Goal: Task Accomplishment & Management: Complete application form

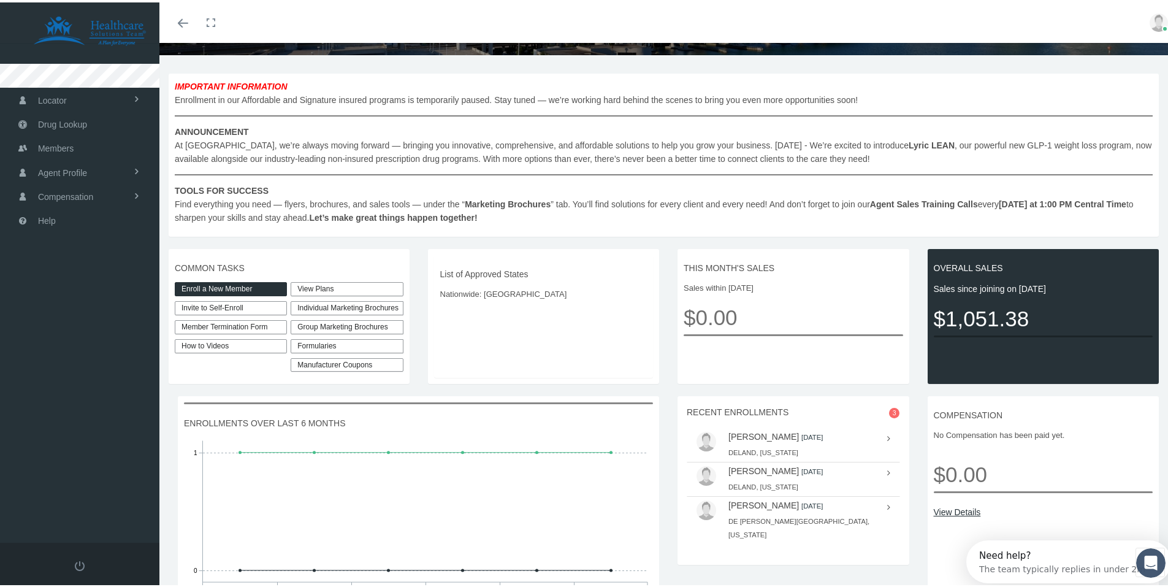
scroll to position [184, 0]
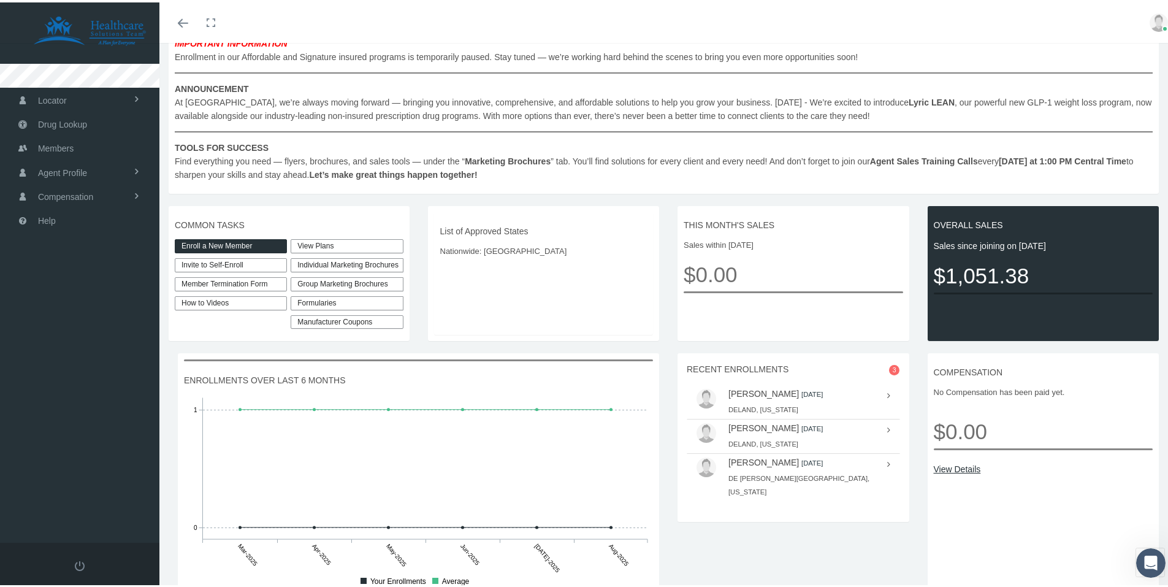
click at [332, 246] on link "View Plans" at bounding box center [347, 244] width 112 height 14
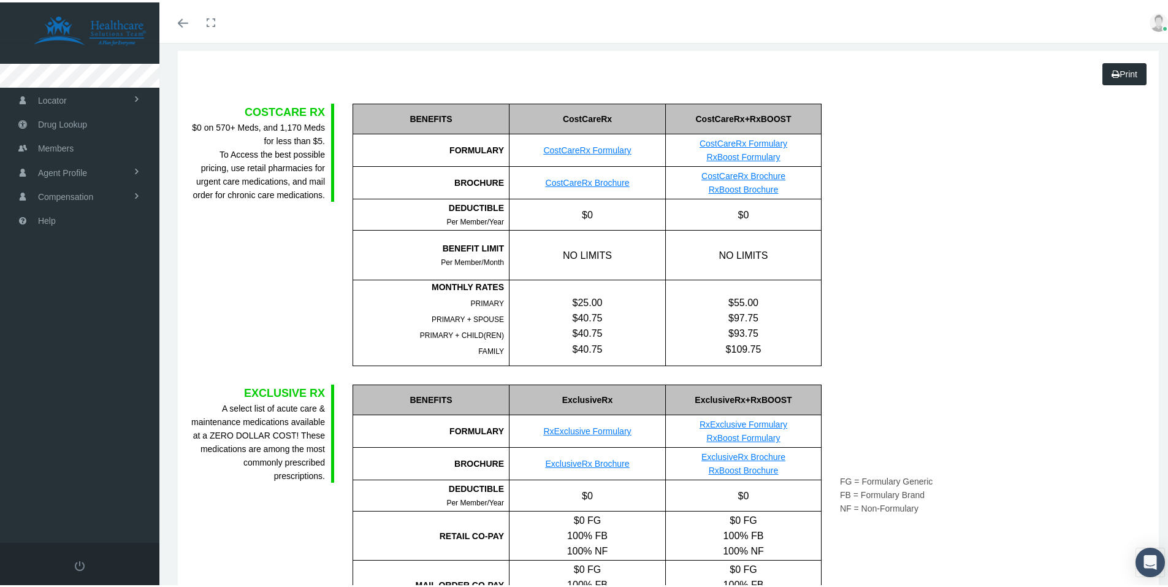
scroll to position [123, 0]
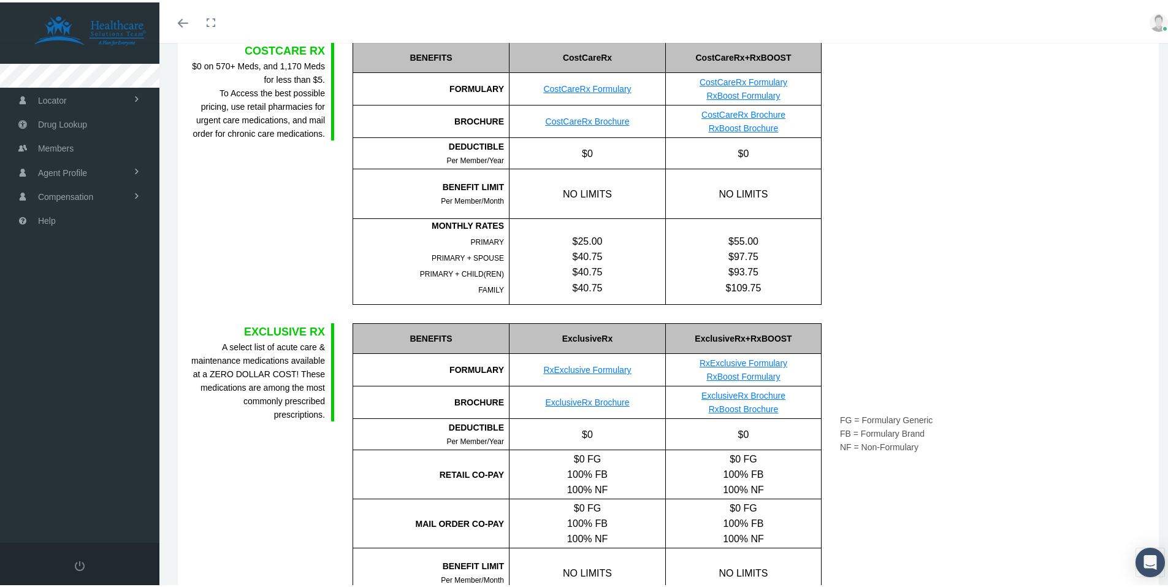
click at [353, 224] on div "MONTHLY RATES" at bounding box center [428, 222] width 151 height 13
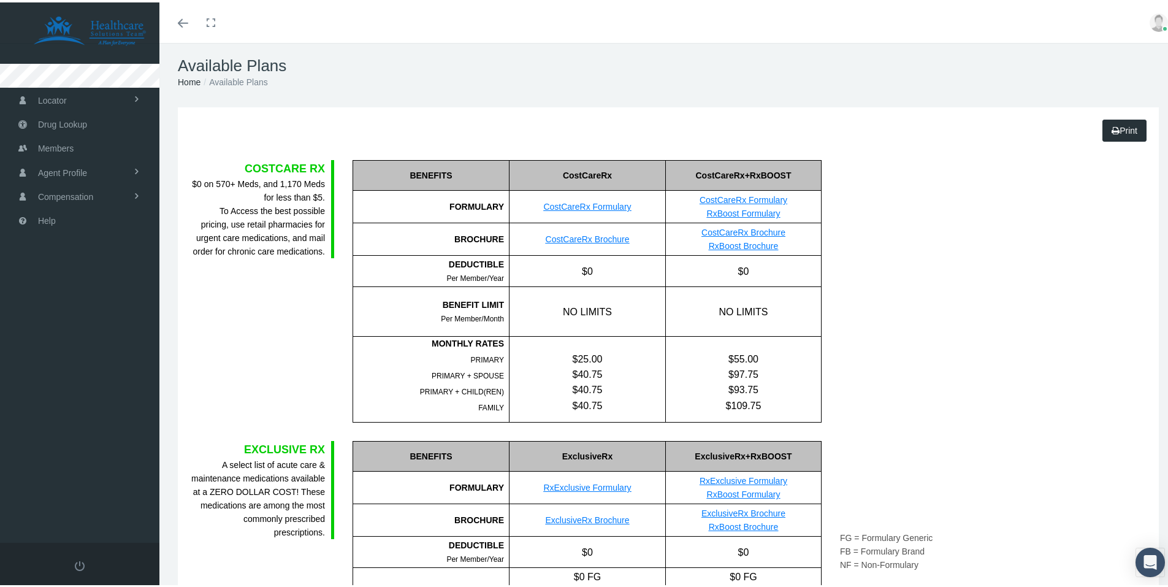
scroll to position [0, 0]
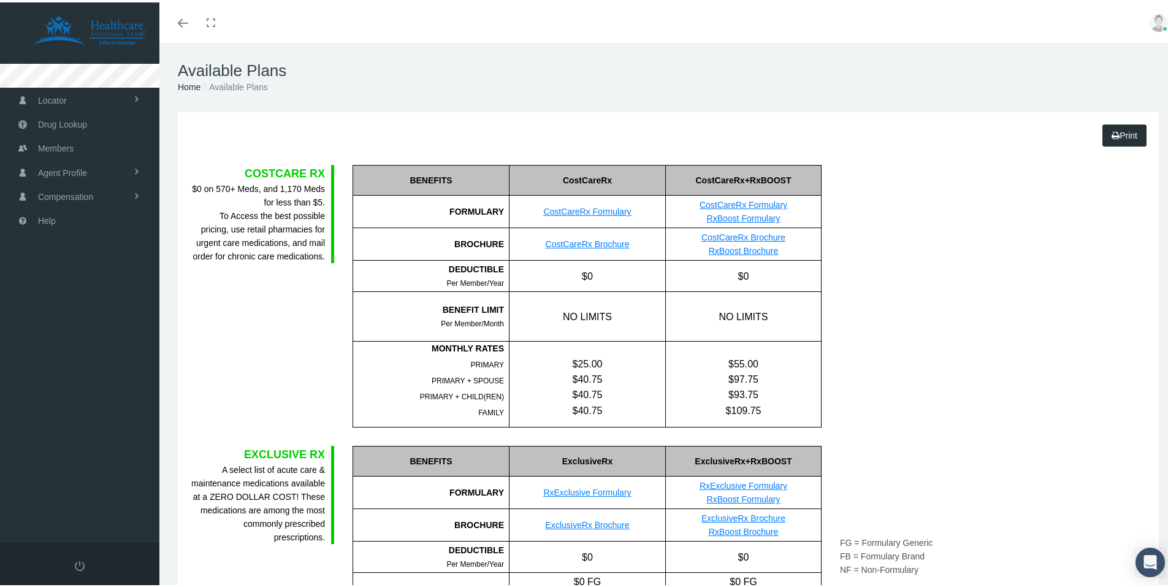
click at [348, 229] on div "BENEFITS FORMULARY BROCHURE DEDUCTIBLE BENEFIT LIMIT MONTHLY RATES PRIMARY" at bounding box center [586, 293] width 487 height 262
click at [579, 207] on link "CostCareRx Formulary" at bounding box center [587, 209] width 88 height 10
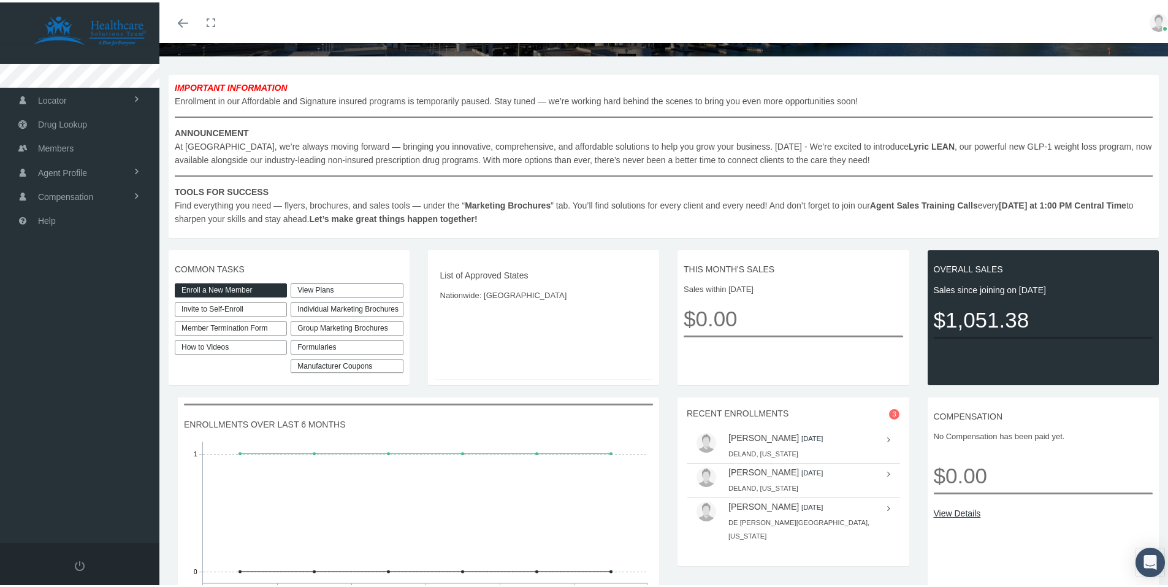
scroll to position [184, 0]
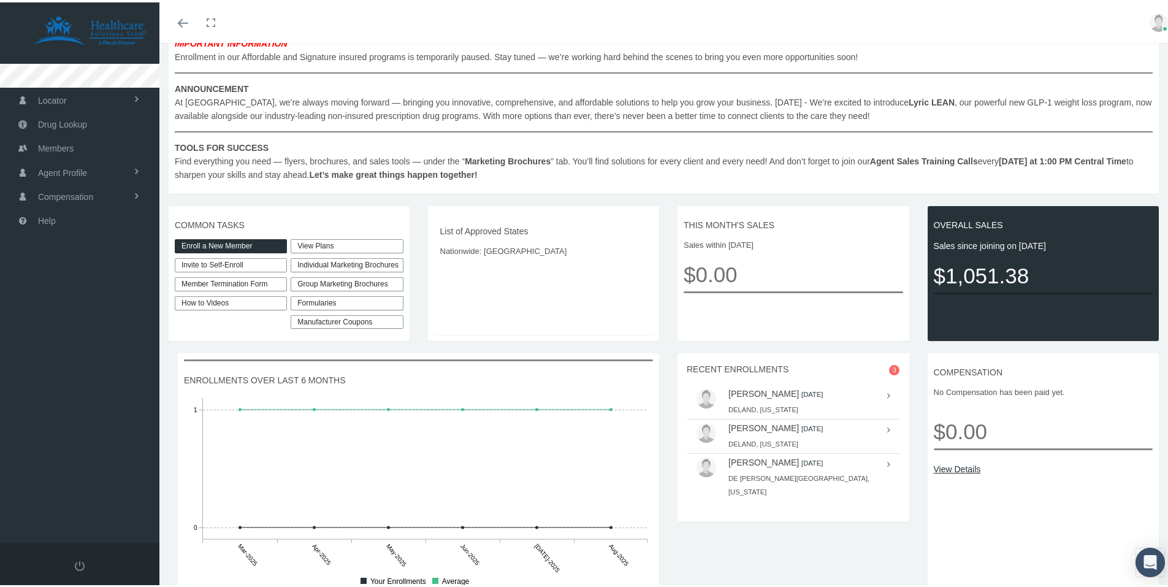
click at [219, 243] on link "Enroll a New Member" at bounding box center [231, 244] width 112 height 14
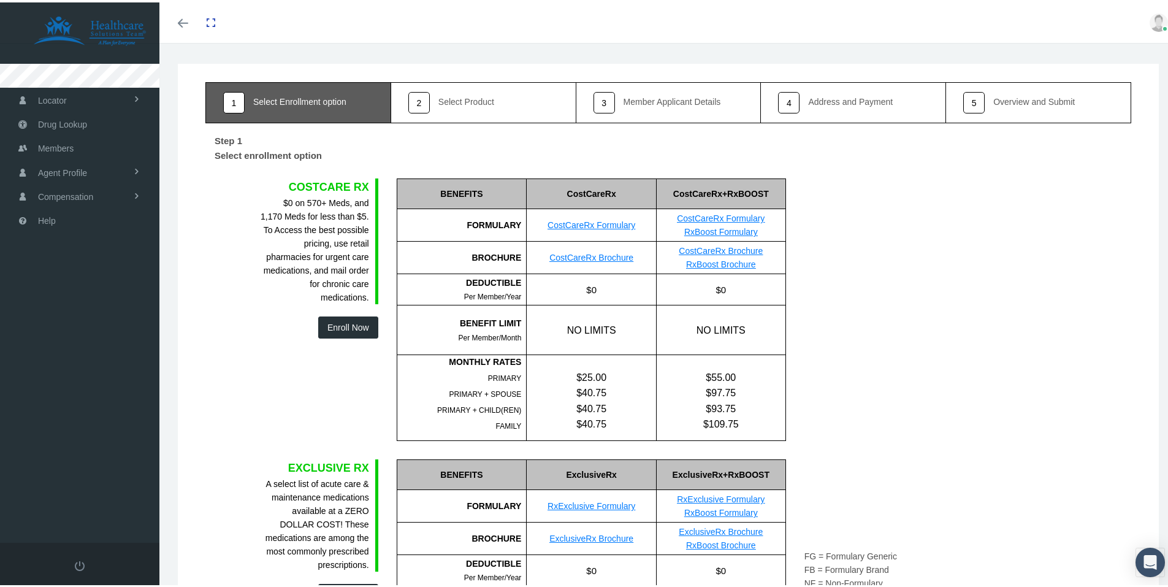
scroll to position [61, 0]
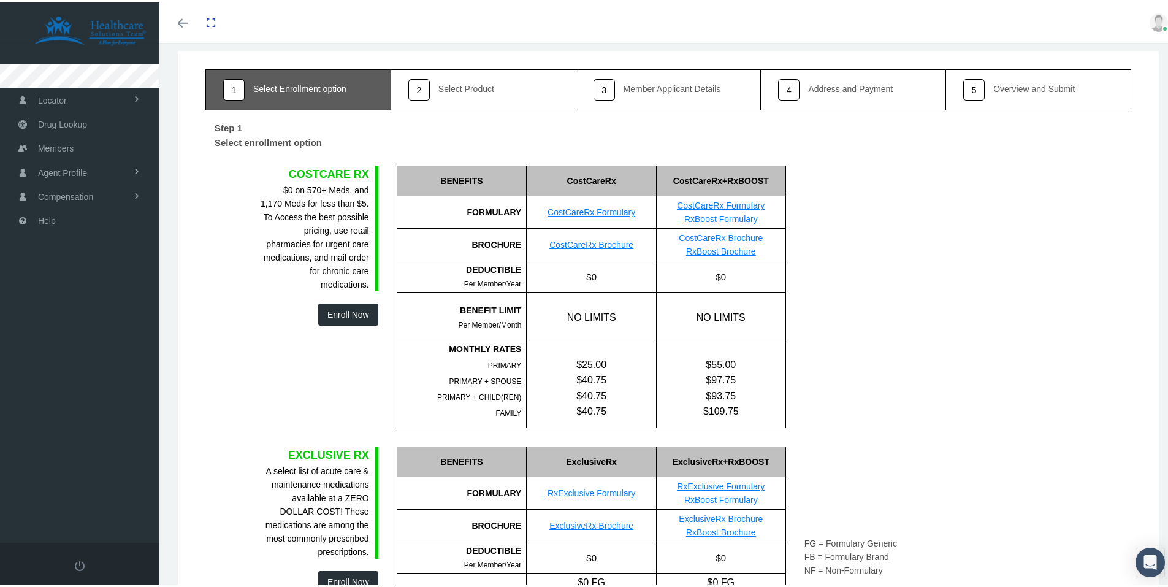
click at [336, 313] on button "Enroll Now" at bounding box center [348, 312] width 60 height 22
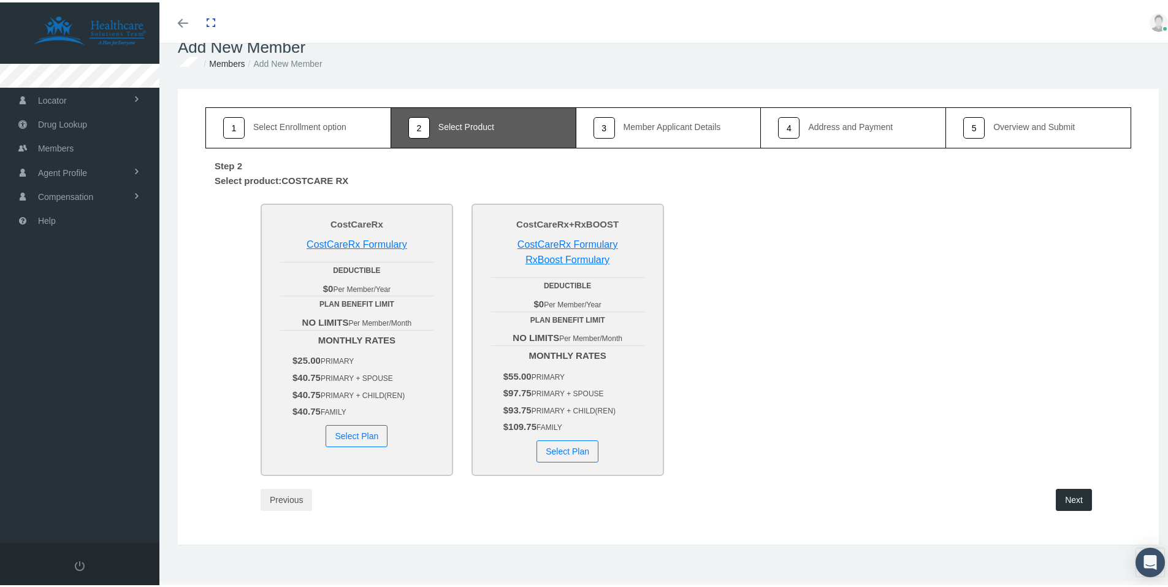
scroll to position [29, 0]
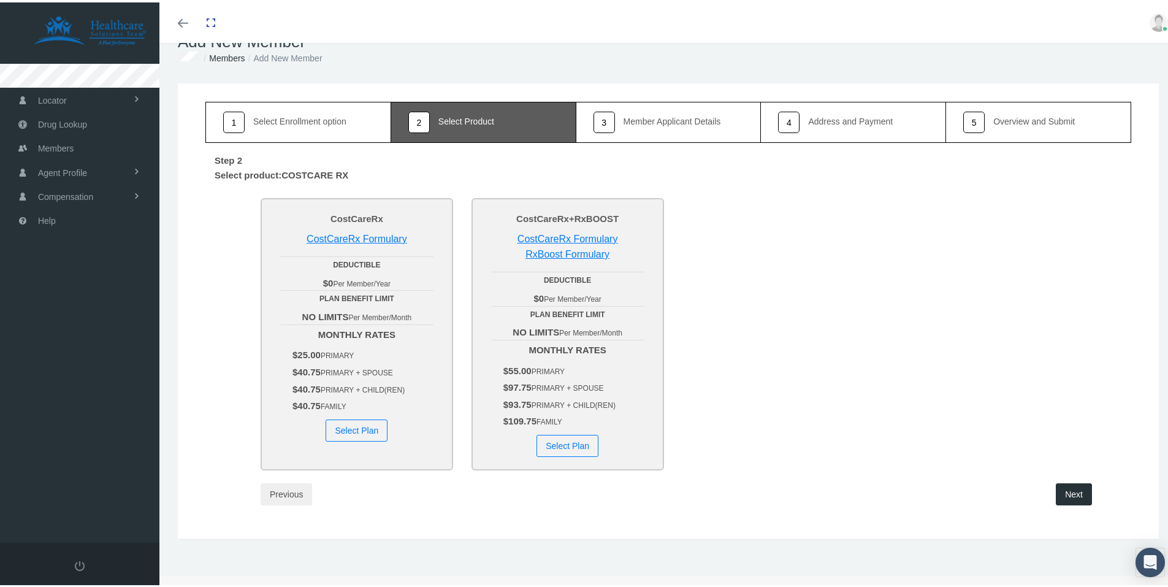
click at [354, 426] on button "Select Plan" at bounding box center [357, 428] width 62 height 22
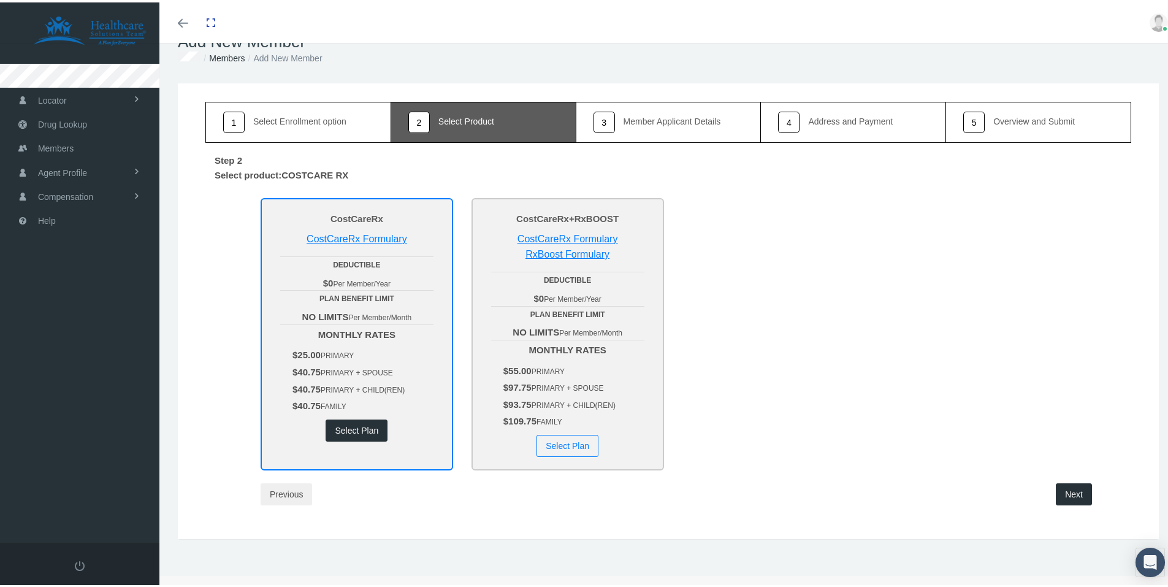
click at [1067, 495] on button "Next" at bounding box center [1074, 492] width 36 height 22
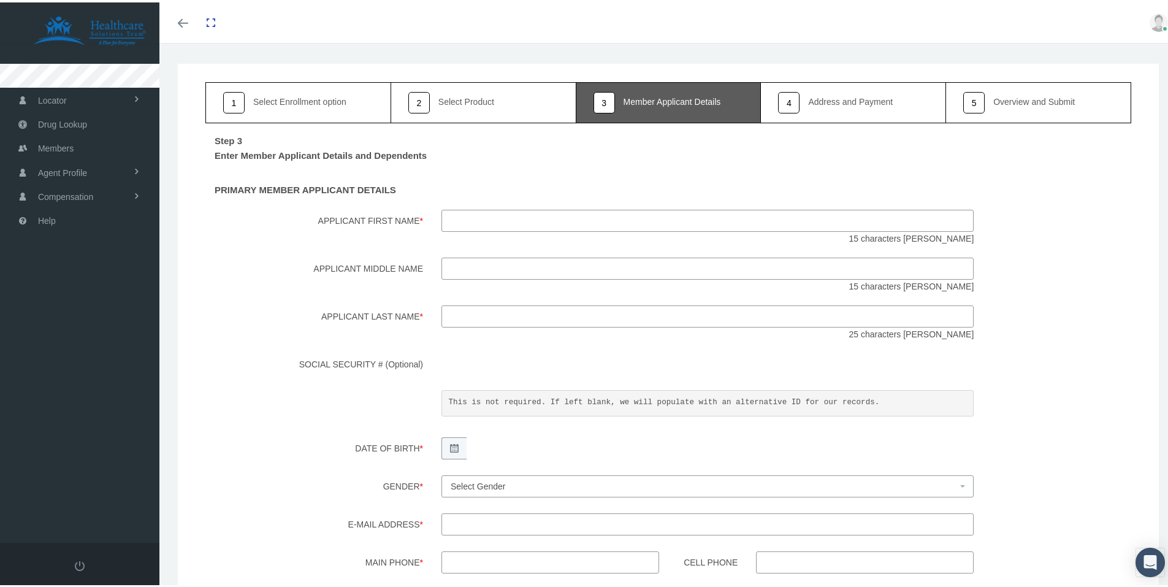
scroll to position [61, 0]
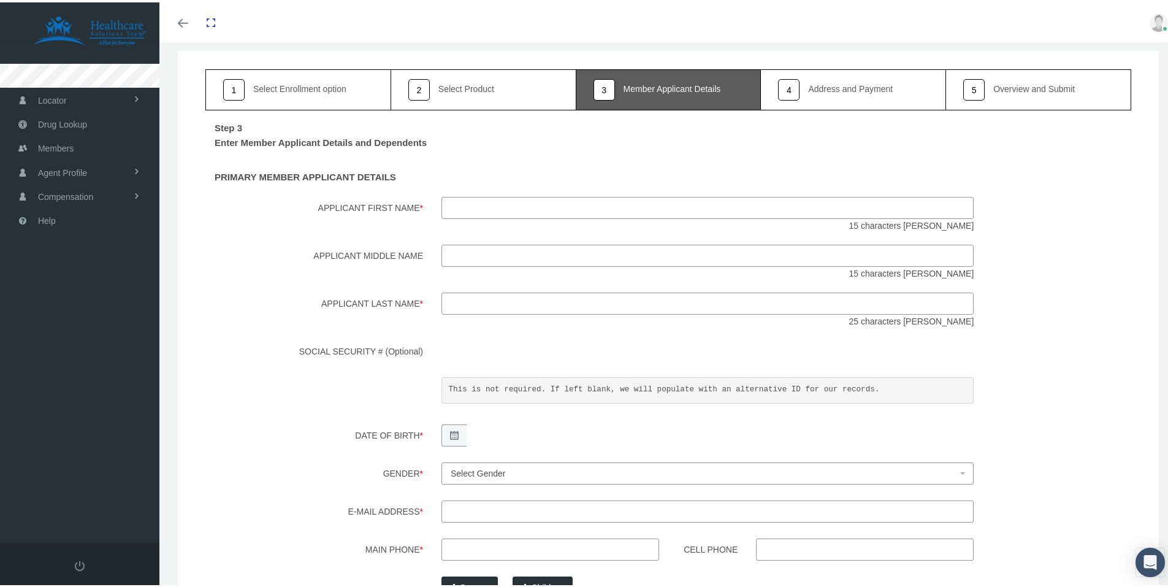
click at [493, 210] on input "Applicant First Name *" at bounding box center [707, 205] width 532 height 22
type input "Richard"
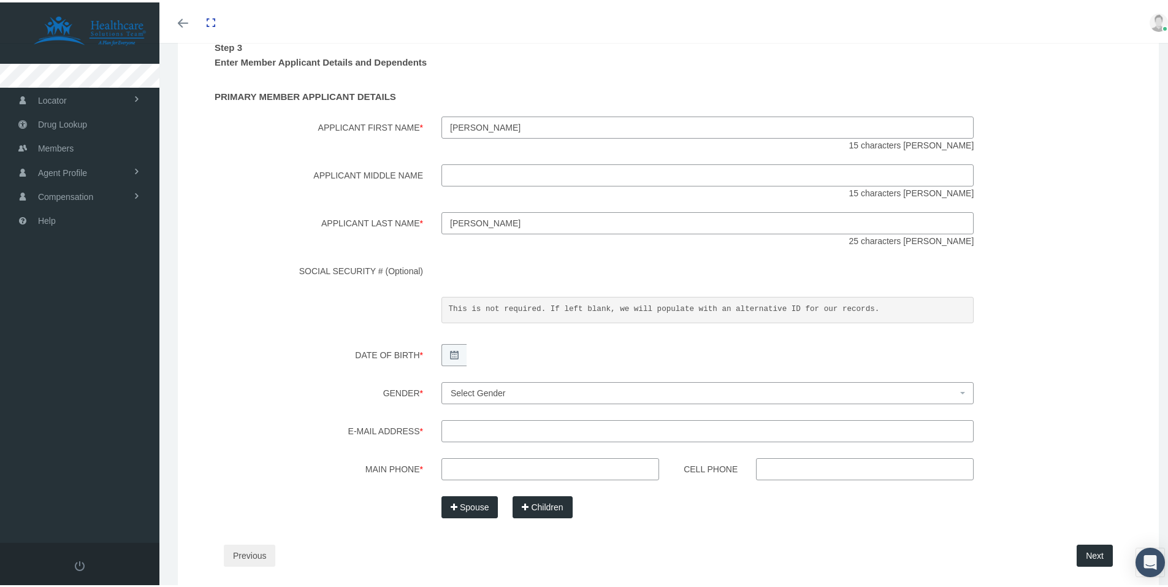
scroll to position [184, 0]
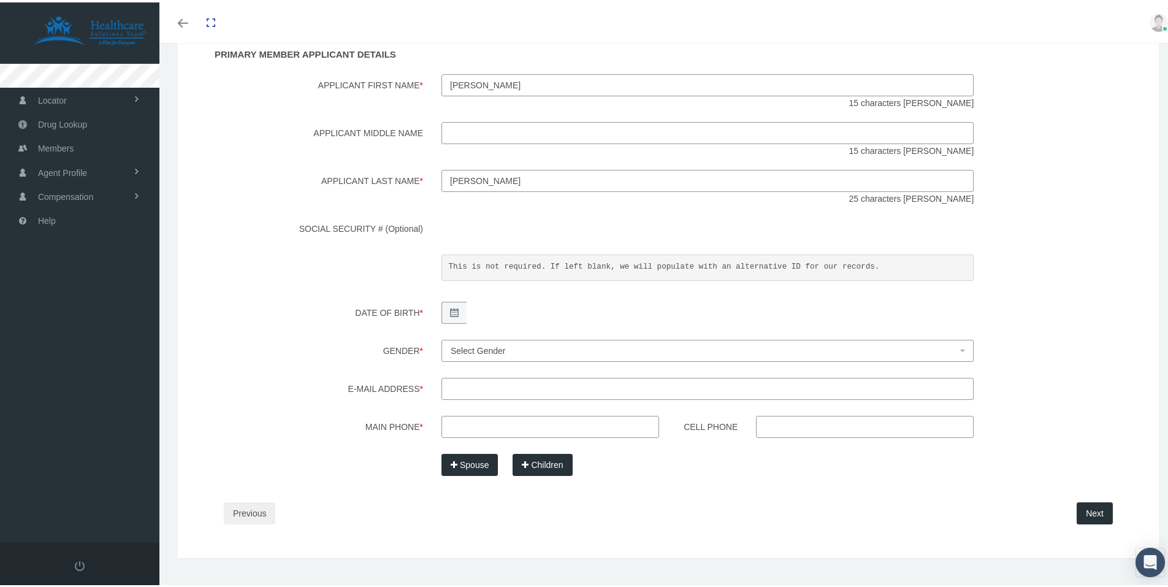
type input "bichel"
click at [512, 422] on td "20" at bounding box center [513, 425] width 18 height 18
click at [277, 341] on label "Gender *" at bounding box center [314, 350] width 236 height 26
click at [441, 337] on select "Male Female" at bounding box center [441, 337] width 1 height 1
click at [519, 347] on span "Select Gender" at bounding box center [704, 347] width 506 height 13
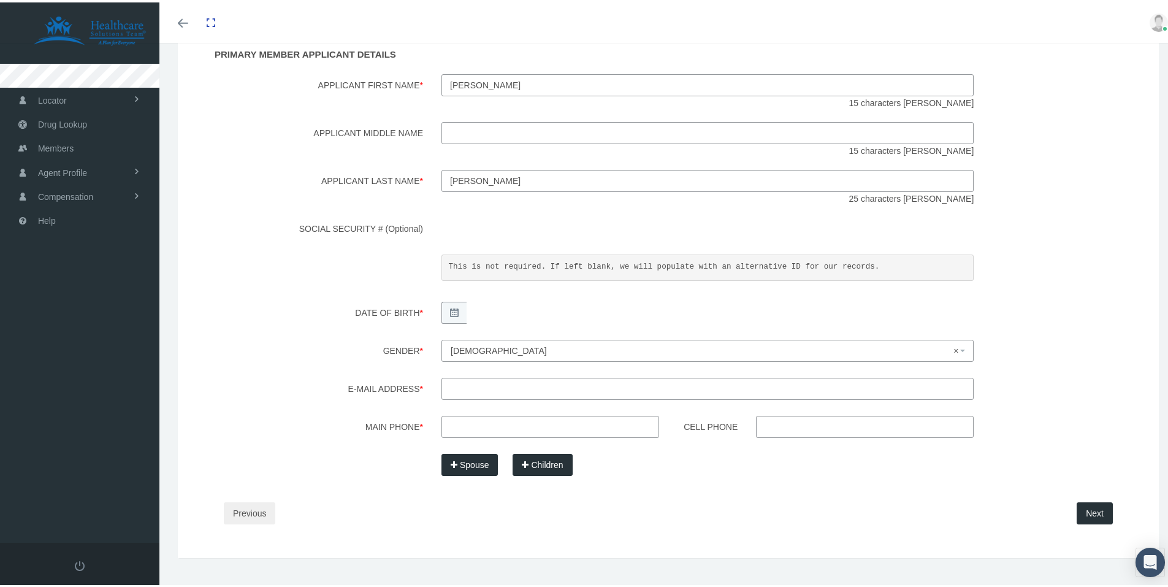
select select "M"
click at [472, 387] on input "E-mail Address *" at bounding box center [707, 386] width 532 height 22
type input "wk74qw33z@yahoo.com"
type input "407-463-4286"
click at [307, 346] on label "Gender *" at bounding box center [314, 350] width 236 height 26
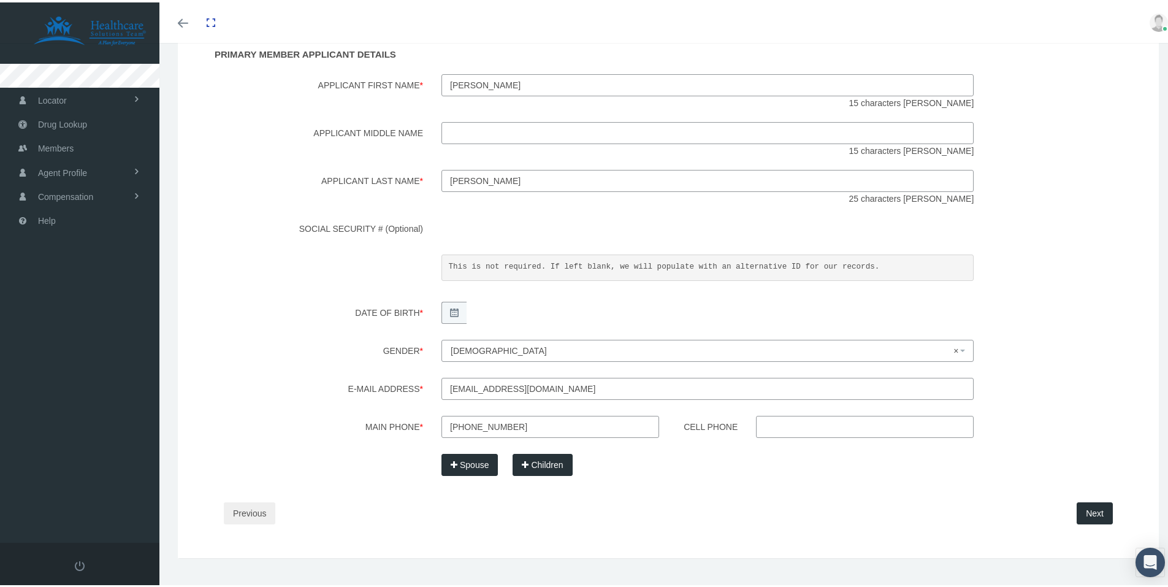
click at [441, 337] on select "Male Female" at bounding box center [441, 337] width 1 height 1
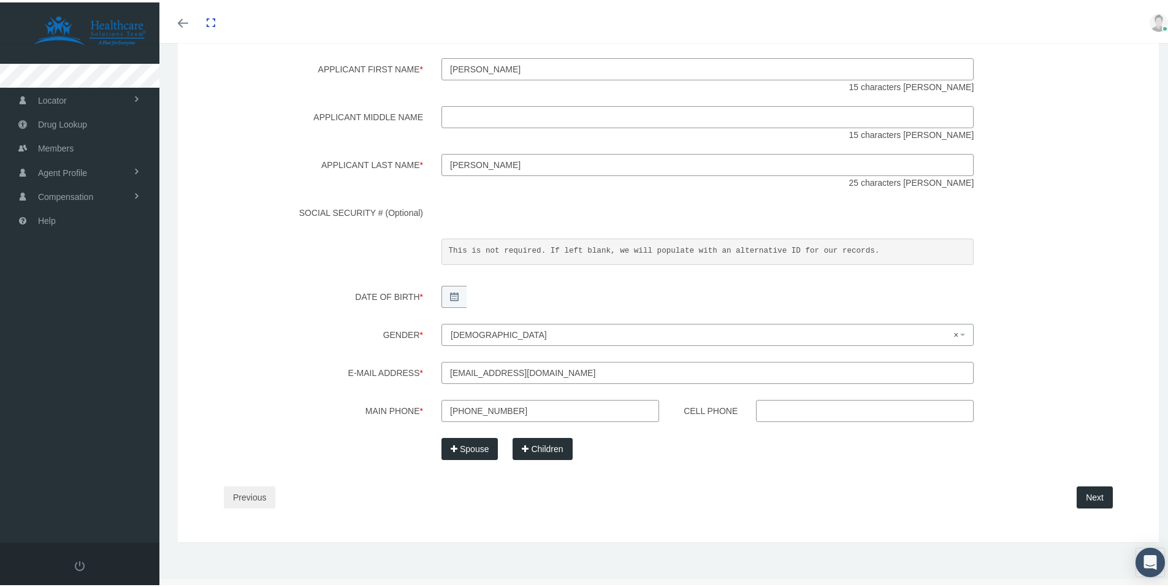
scroll to position [203, 0]
click at [852, 448] on div "Spouse Children" at bounding box center [707, 443] width 551 height 22
click at [1081, 490] on button "Next" at bounding box center [1094, 492] width 36 height 22
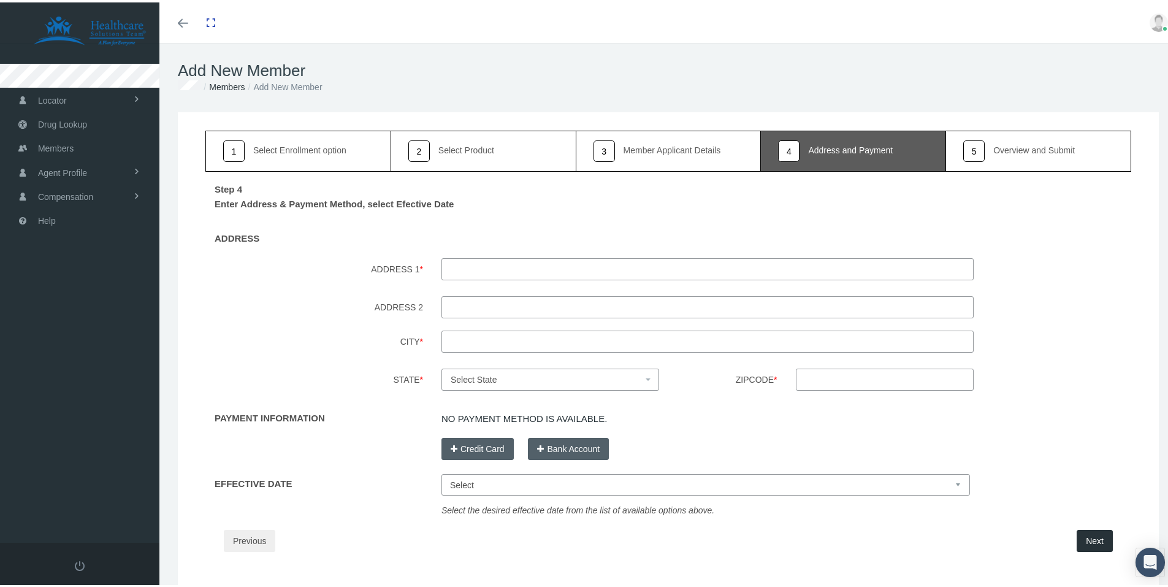
click at [481, 272] on input "ADDRESS 1 *" at bounding box center [707, 267] width 532 height 22
type input "1101 Huron Ct"
type input "winter springs"
click at [511, 376] on span "Select State" at bounding box center [547, 376] width 192 height 13
type input "flo"
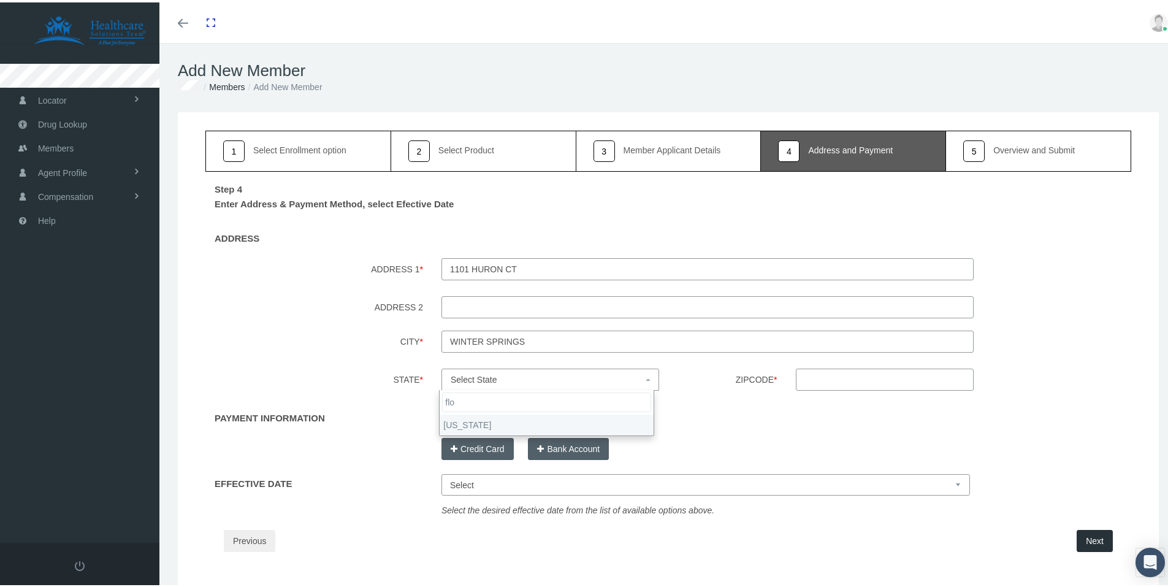
select select "FL"
click at [858, 375] on input "Zipcode *" at bounding box center [885, 377] width 178 height 22
type input "32708"
click at [331, 344] on label "City *" at bounding box center [314, 341] width 236 height 26
click at [441, 344] on input "winter springs" at bounding box center [707, 339] width 532 height 22
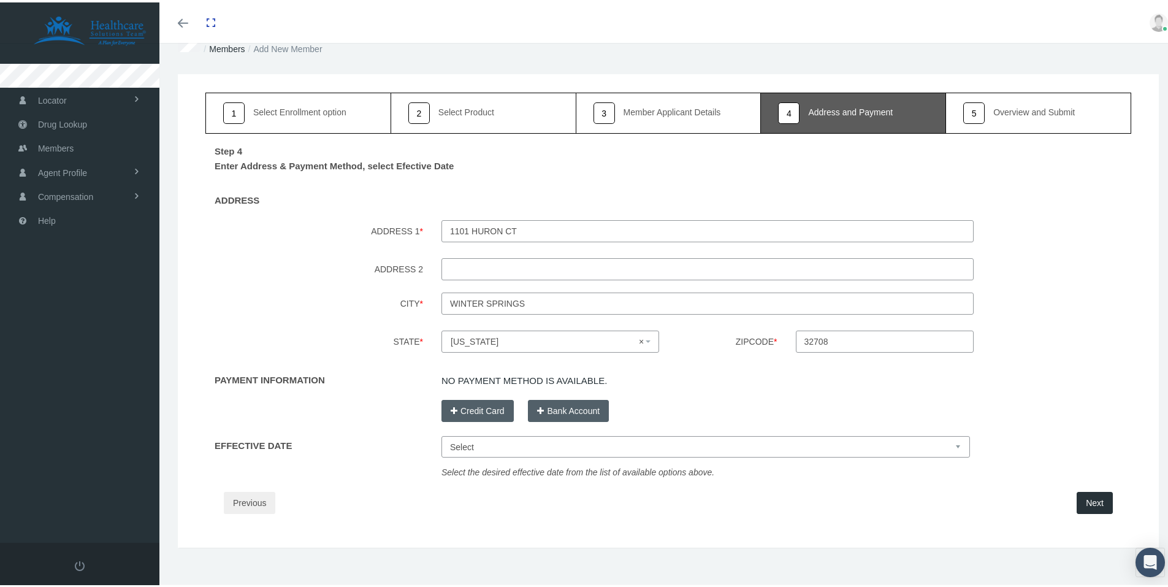
scroll to position [47, 0]
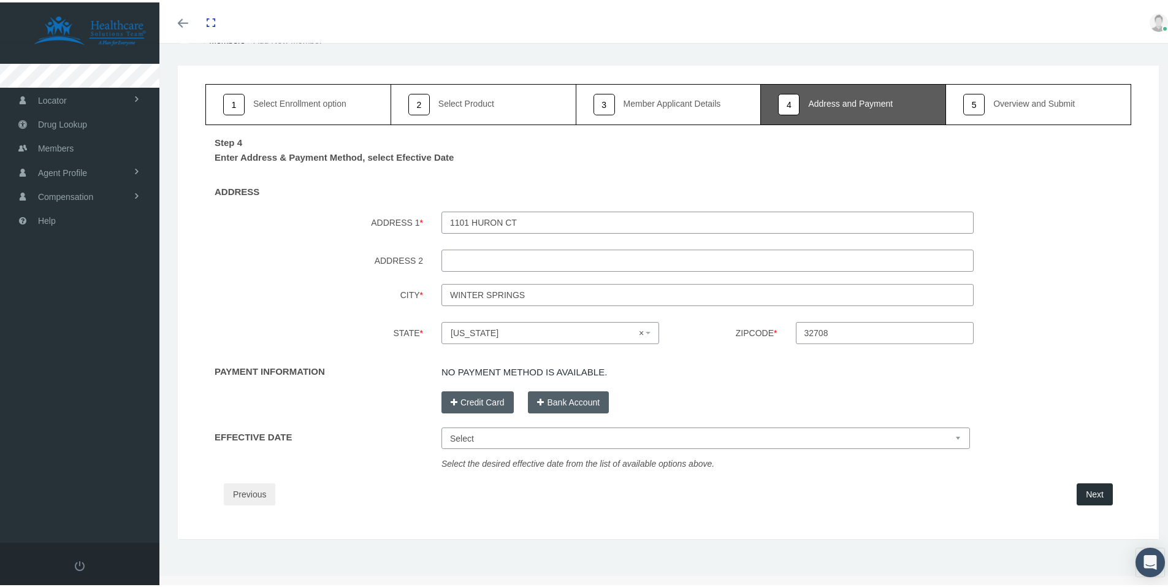
click at [630, 438] on select "Select Sep 1, 2025 Oct 1, 2025 Nov 1, 2025 Dec 1, 2025" at bounding box center [705, 435] width 528 height 21
select select "Sep 1, 2025"
click at [441, 425] on select "Select Sep 1, 2025 Oct 1, 2025 Nov 1, 2025 Dec 1, 2025" at bounding box center [705, 435] width 528 height 21
click at [367, 378] on div "PAYMENT INFORMATION" at bounding box center [314, 384] width 236 height 54
click at [479, 399] on button "Credit Card" at bounding box center [477, 400] width 72 height 22
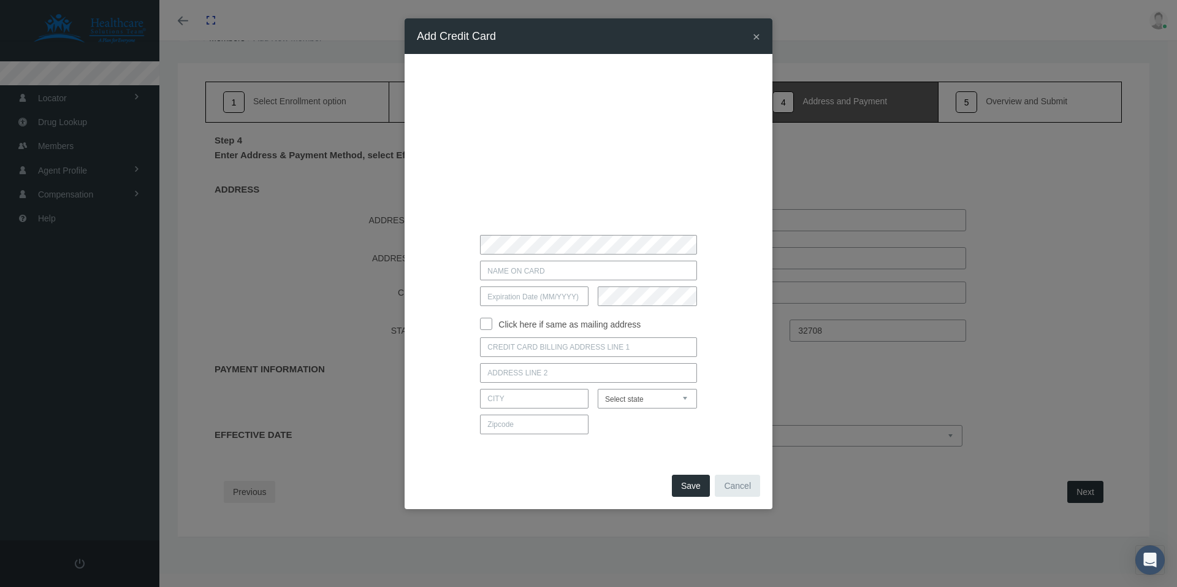
click at [486, 324] on input "Click here if same as mailing address" at bounding box center [486, 322] width 12 height 12
checkbox input "true"
type input "1101 HURON CT"
type input "WINTER SPRINGS"
select select "FL"
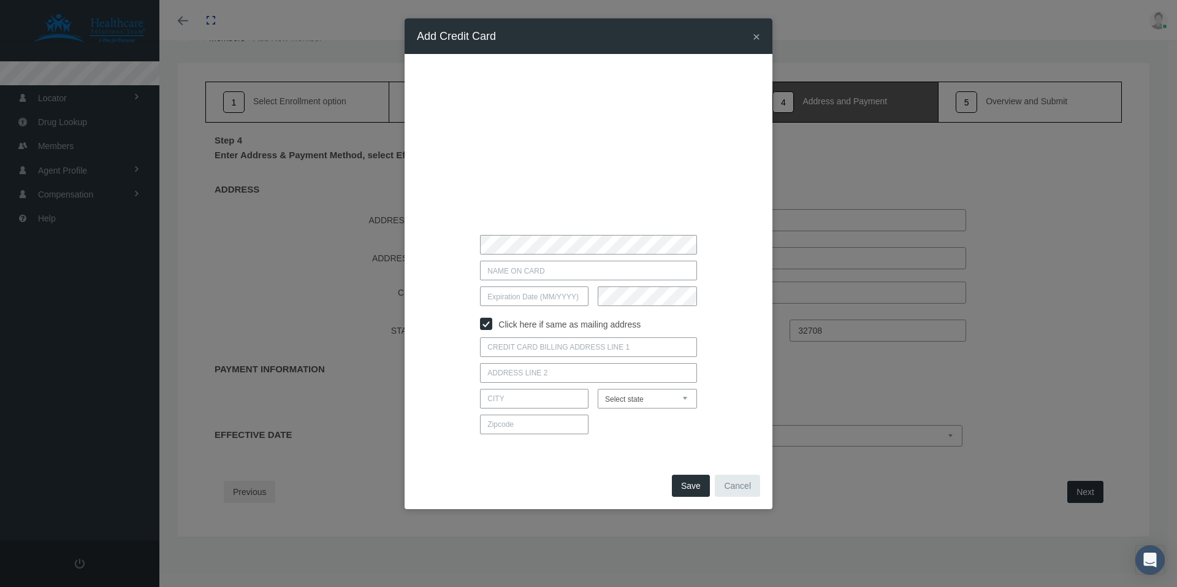
type input "32708"
type input "RICHARD P BICHEL"
type input "03 / 2029"
click at [426, 269] on div "RICHARD P BICHEL" at bounding box center [588, 271] width 325 height 20
click at [690, 484] on button "Save" at bounding box center [691, 485] width 38 height 22
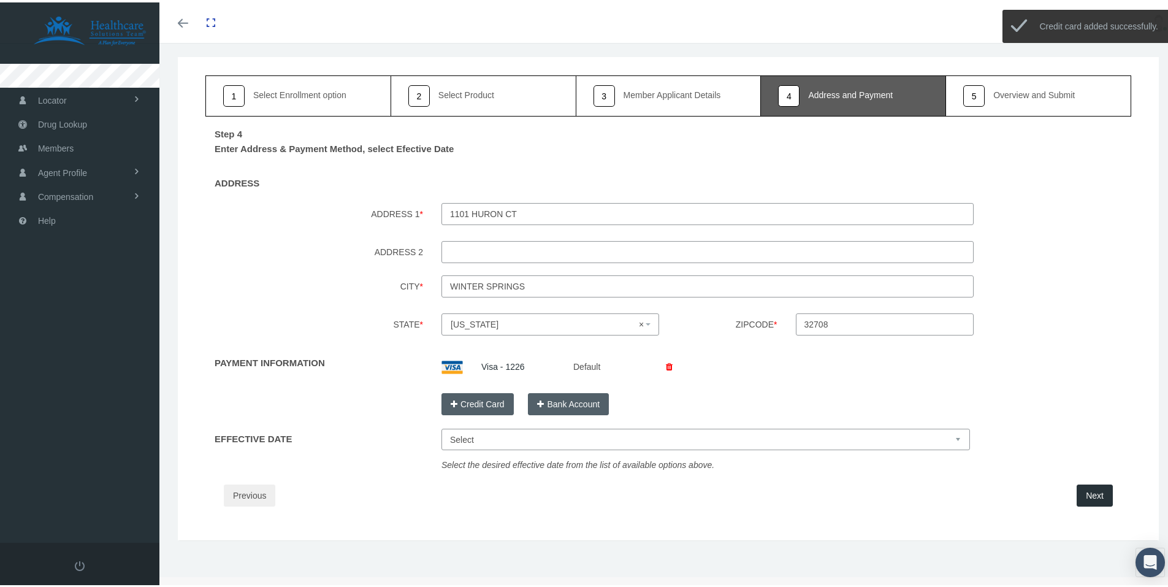
scroll to position [56, 0]
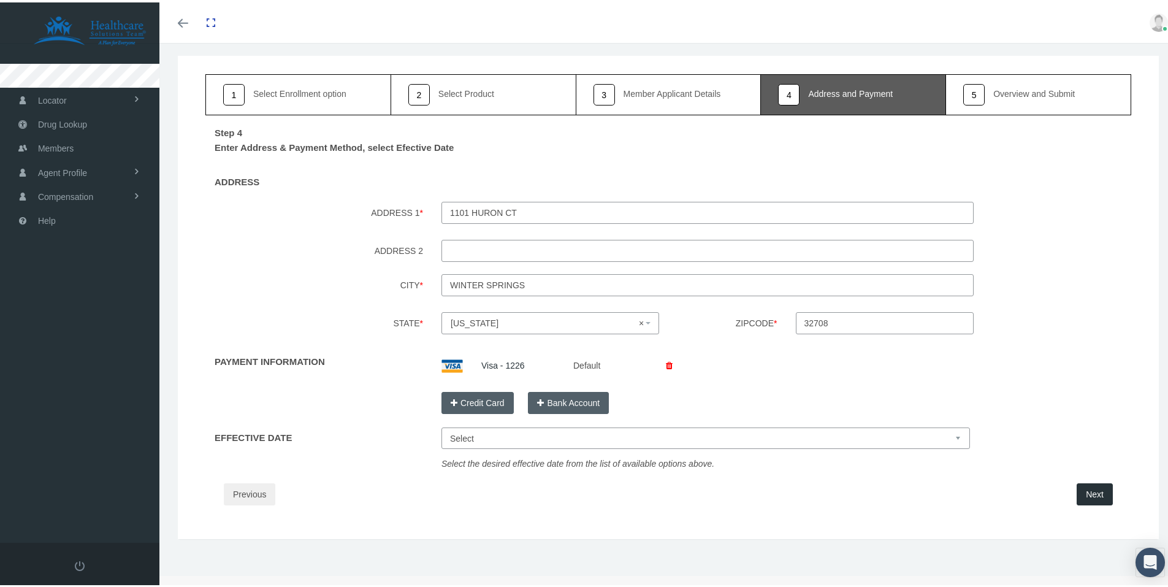
click at [1085, 495] on button "Next" at bounding box center [1094, 492] width 36 height 22
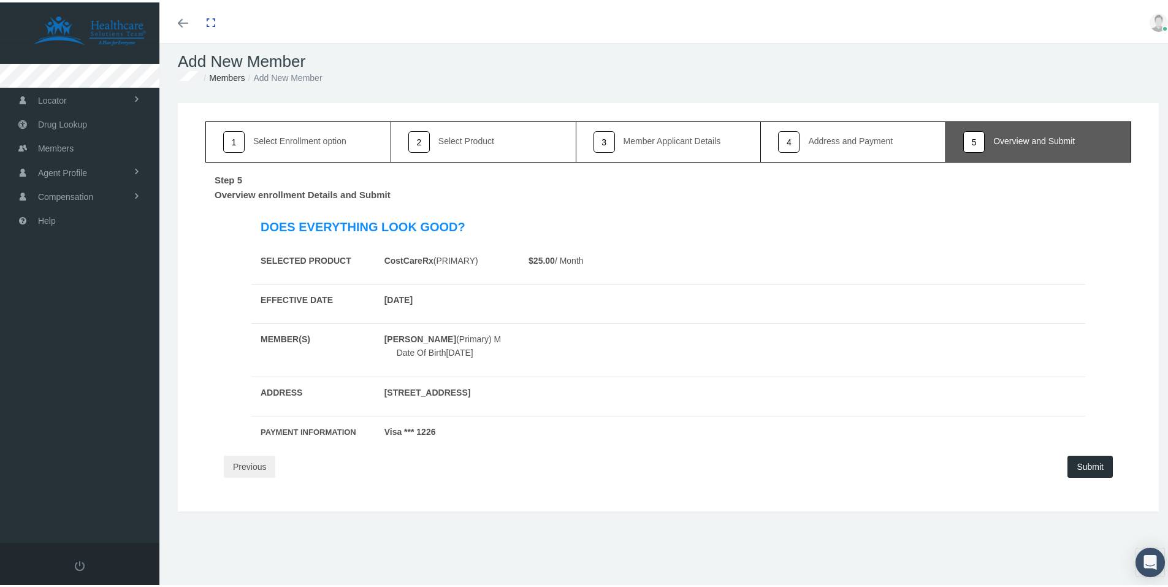
scroll to position [27, 0]
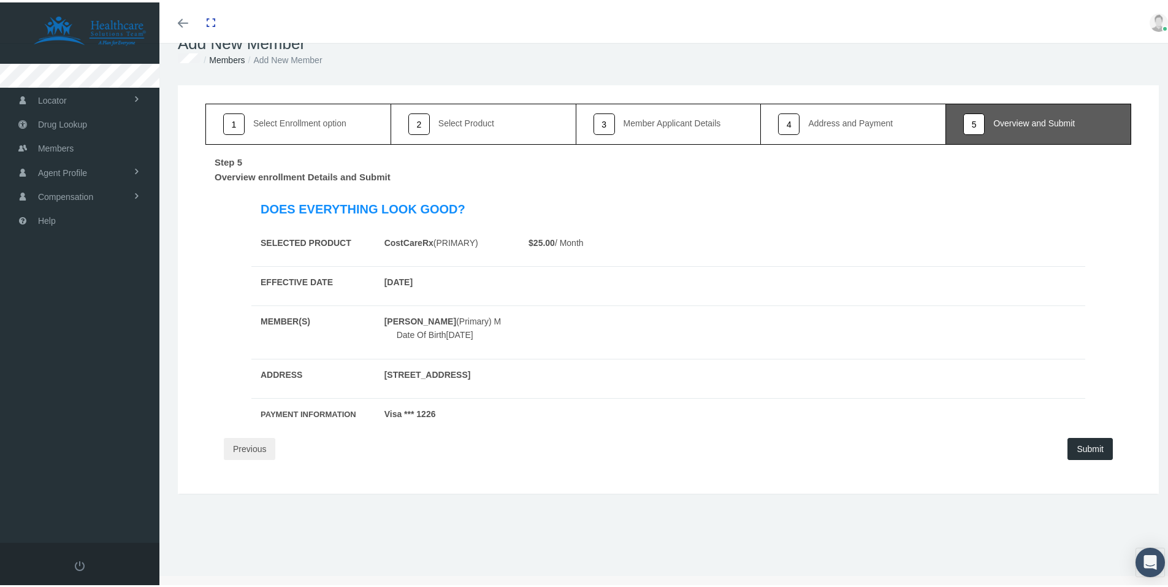
click at [1087, 436] on button "Submit" at bounding box center [1089, 446] width 45 height 22
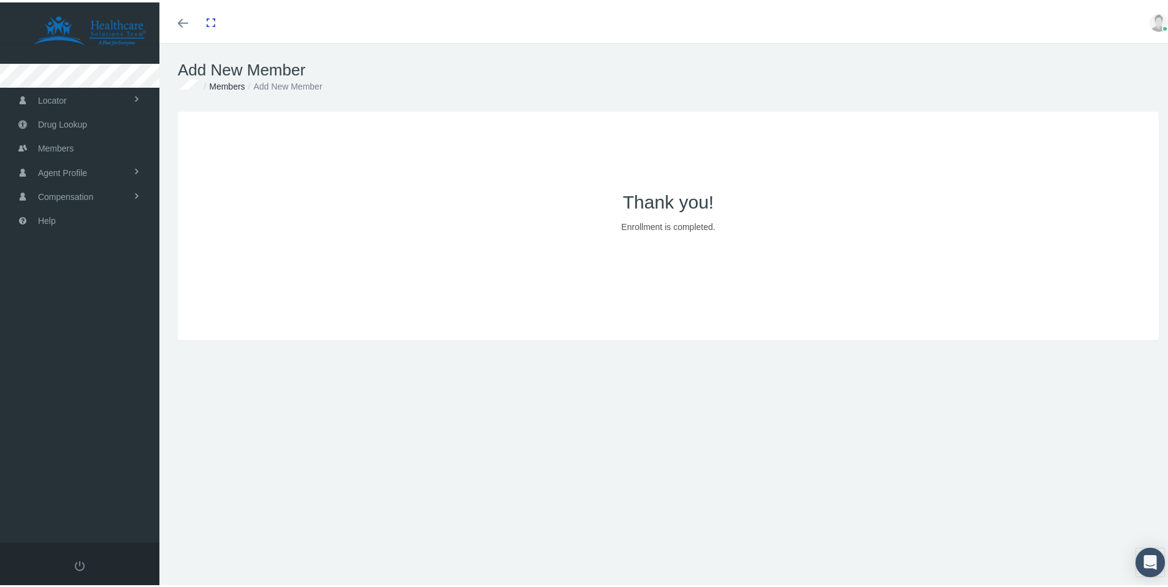
scroll to position [0, 0]
click at [467, 191] on div "1 2 Select Product 3" at bounding box center [668, 224] width 981 height 229
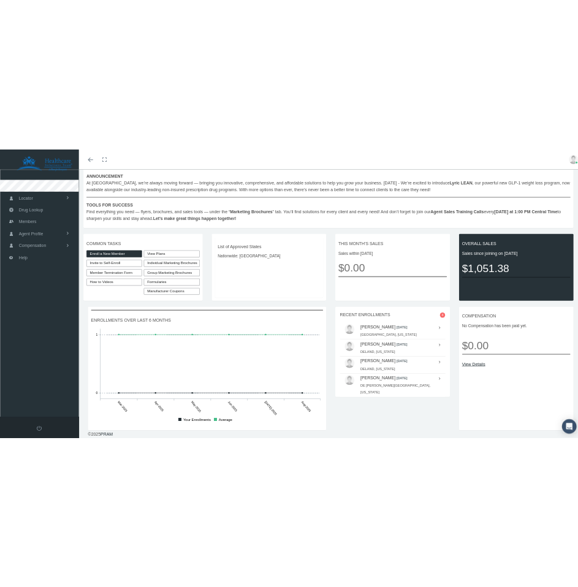
scroll to position [228, 0]
